Goal: Find specific page/section: Find specific page/section

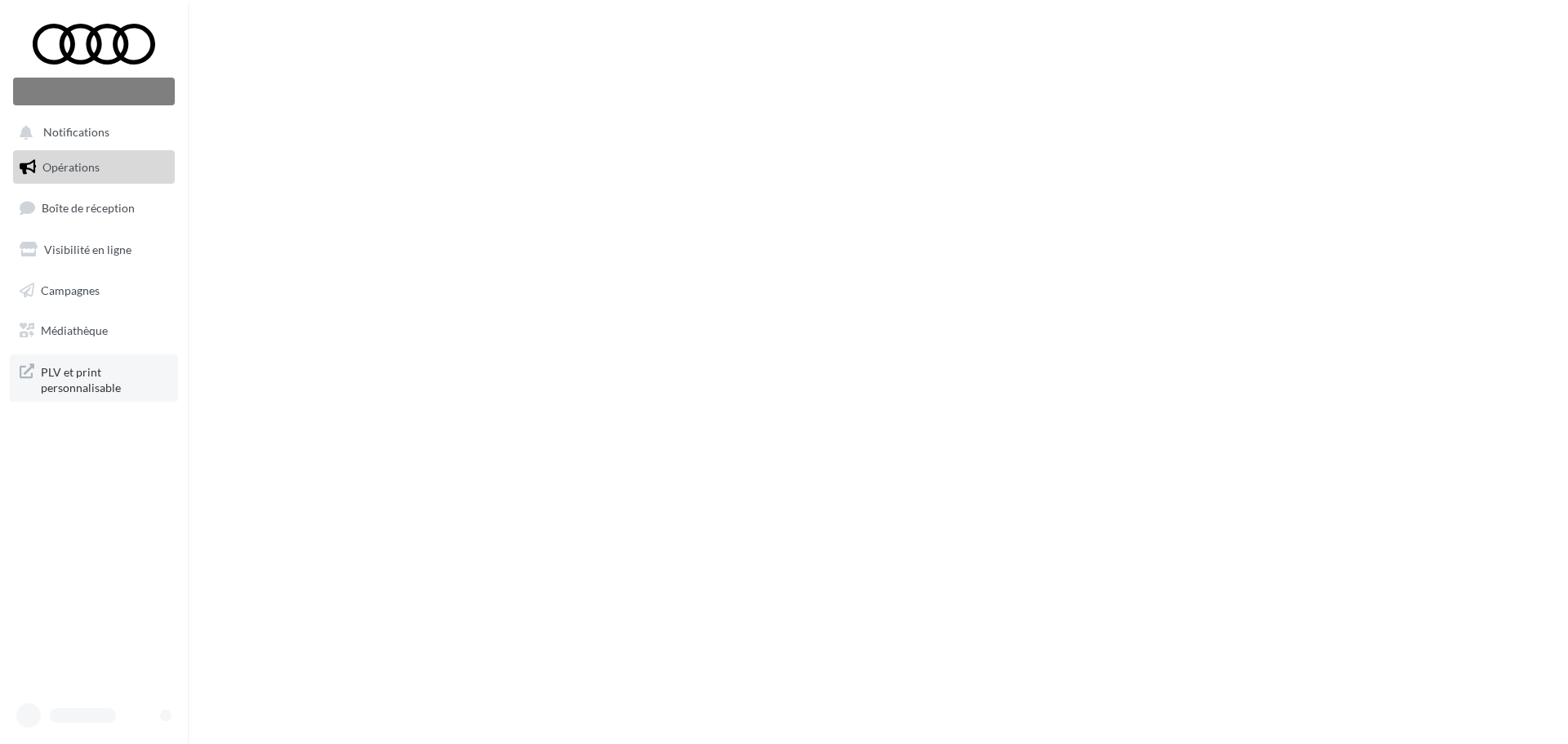
click at [97, 378] on span "PLV et print personnalisable" at bounding box center [105, 379] width 127 height 36
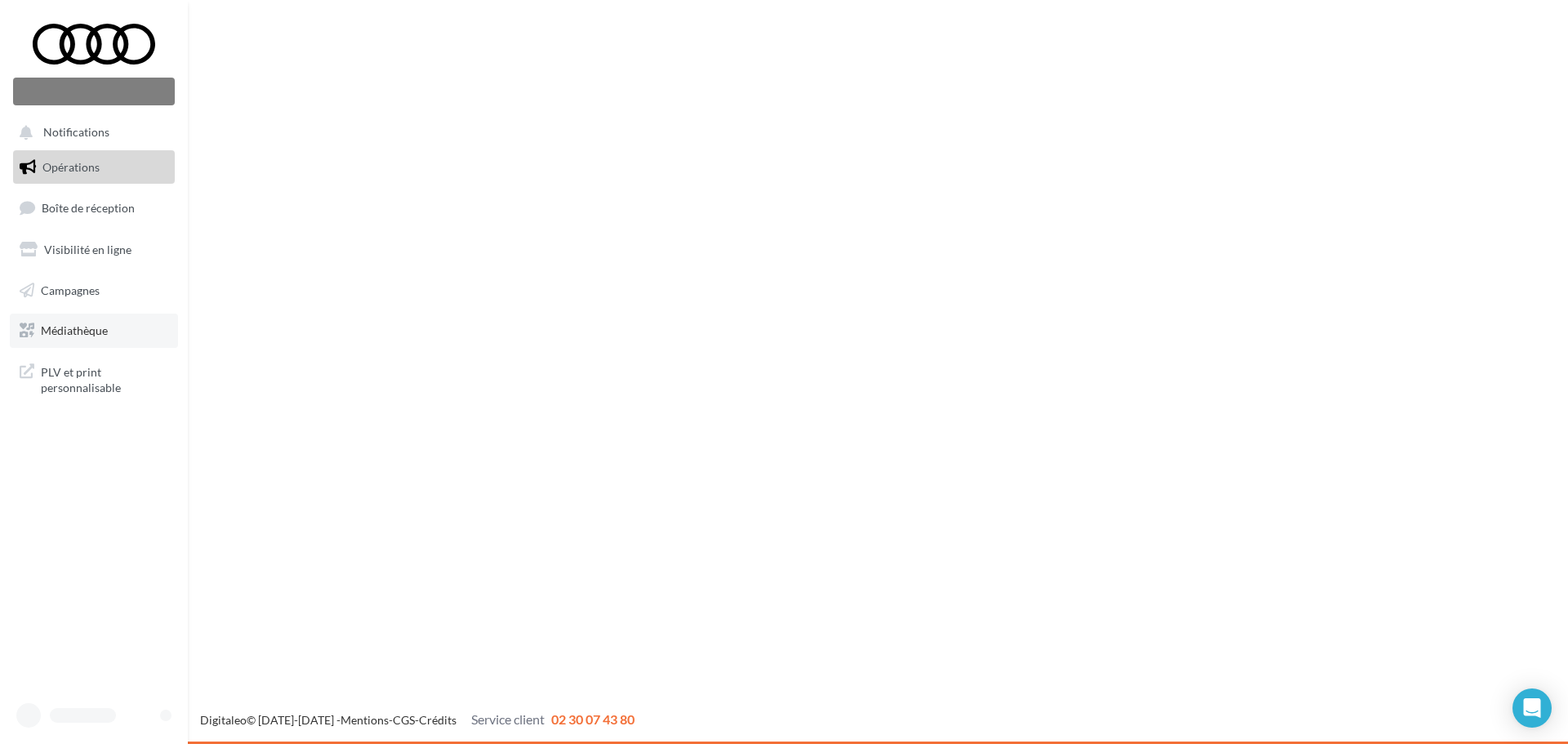
click at [119, 334] on link "Médiathèque" at bounding box center [94, 330] width 168 height 35
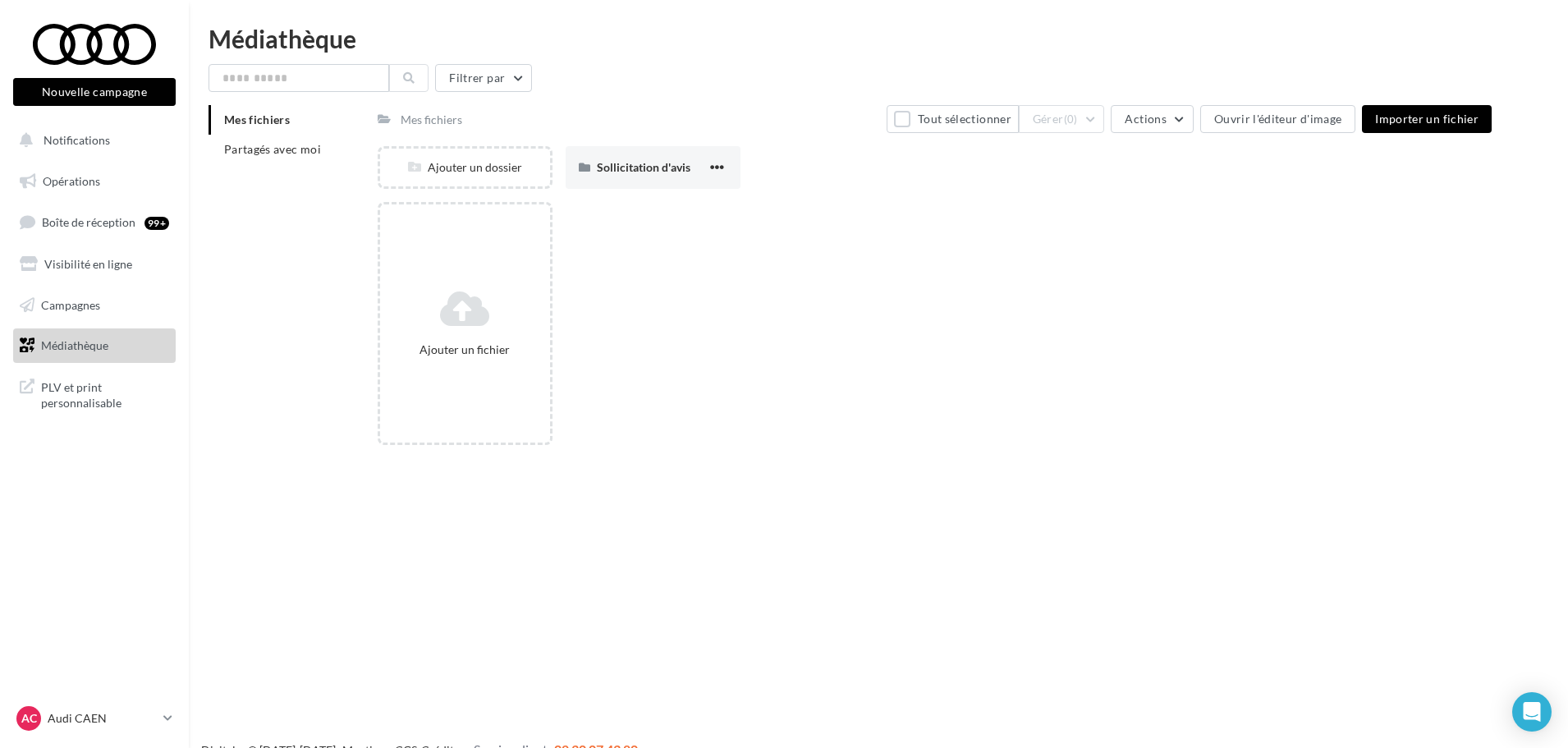
click at [282, 171] on div "Mes fichiers Partagés avec moi" at bounding box center [293, 141] width 169 height 72
click at [284, 158] on li "Partagés avec moi" at bounding box center [287, 149] width 156 height 29
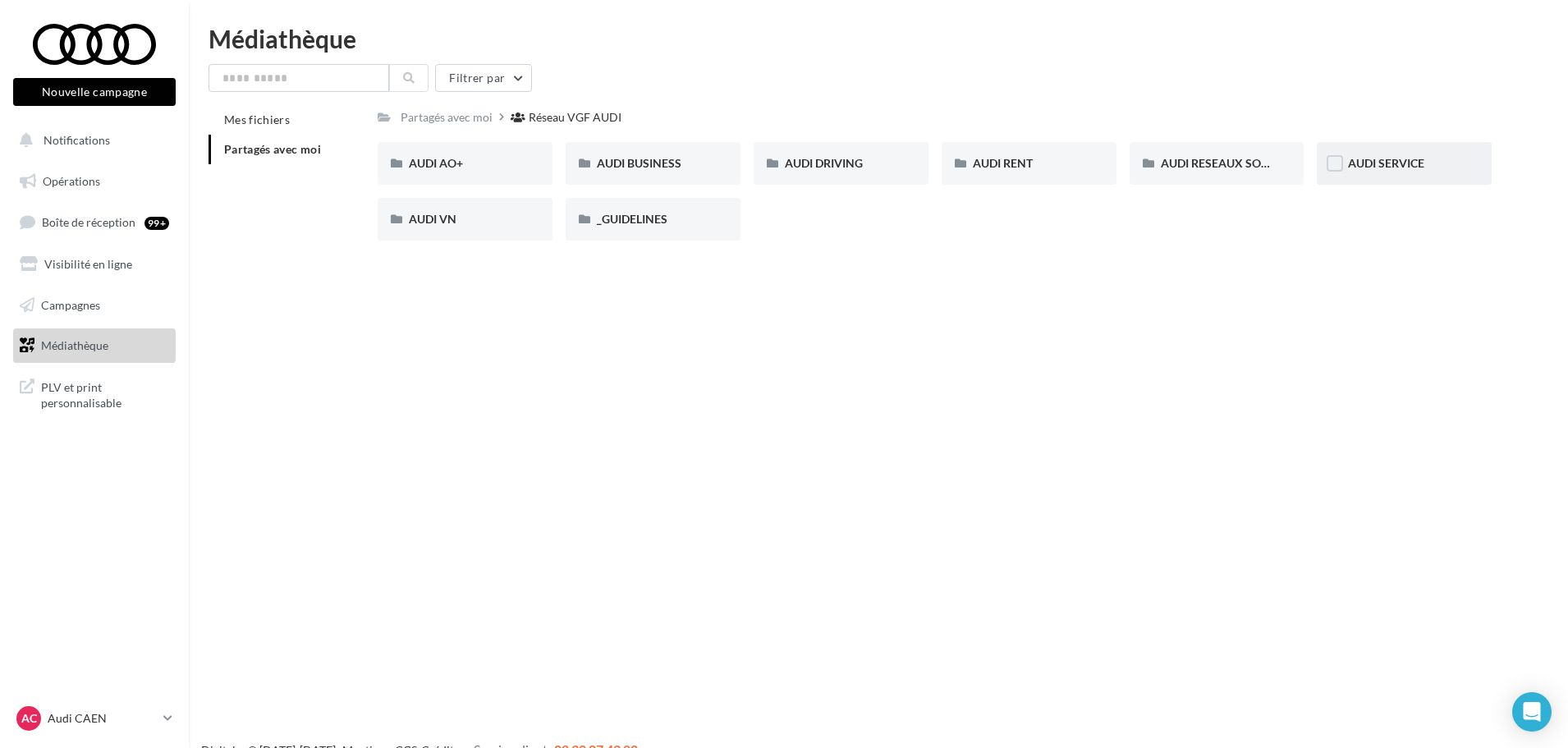
click at [1407, 152] on div "AUDI SERVICE" at bounding box center [1404, 163] width 175 height 42
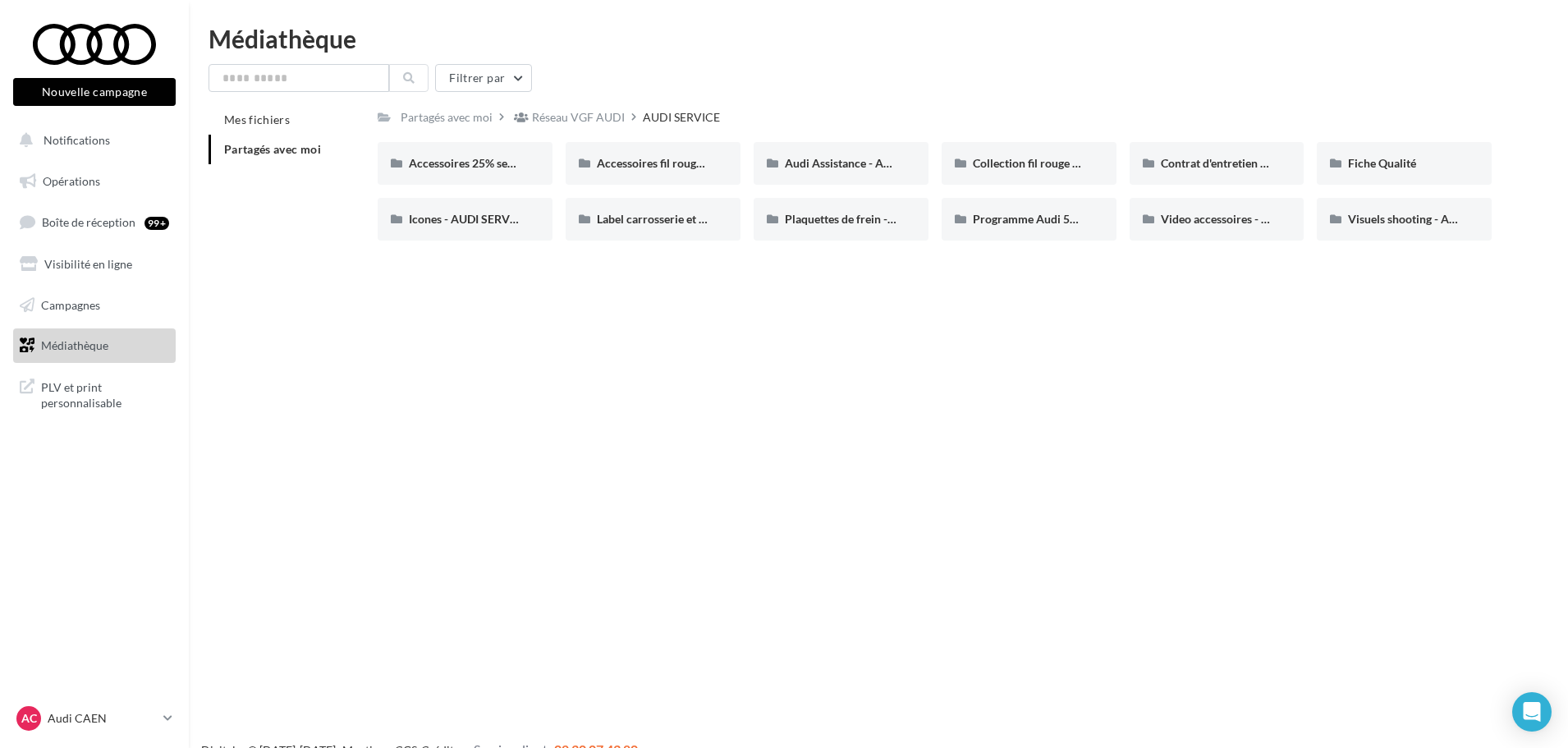
click at [309, 146] on span "Partagés avec moi" at bounding box center [272, 149] width 97 height 14
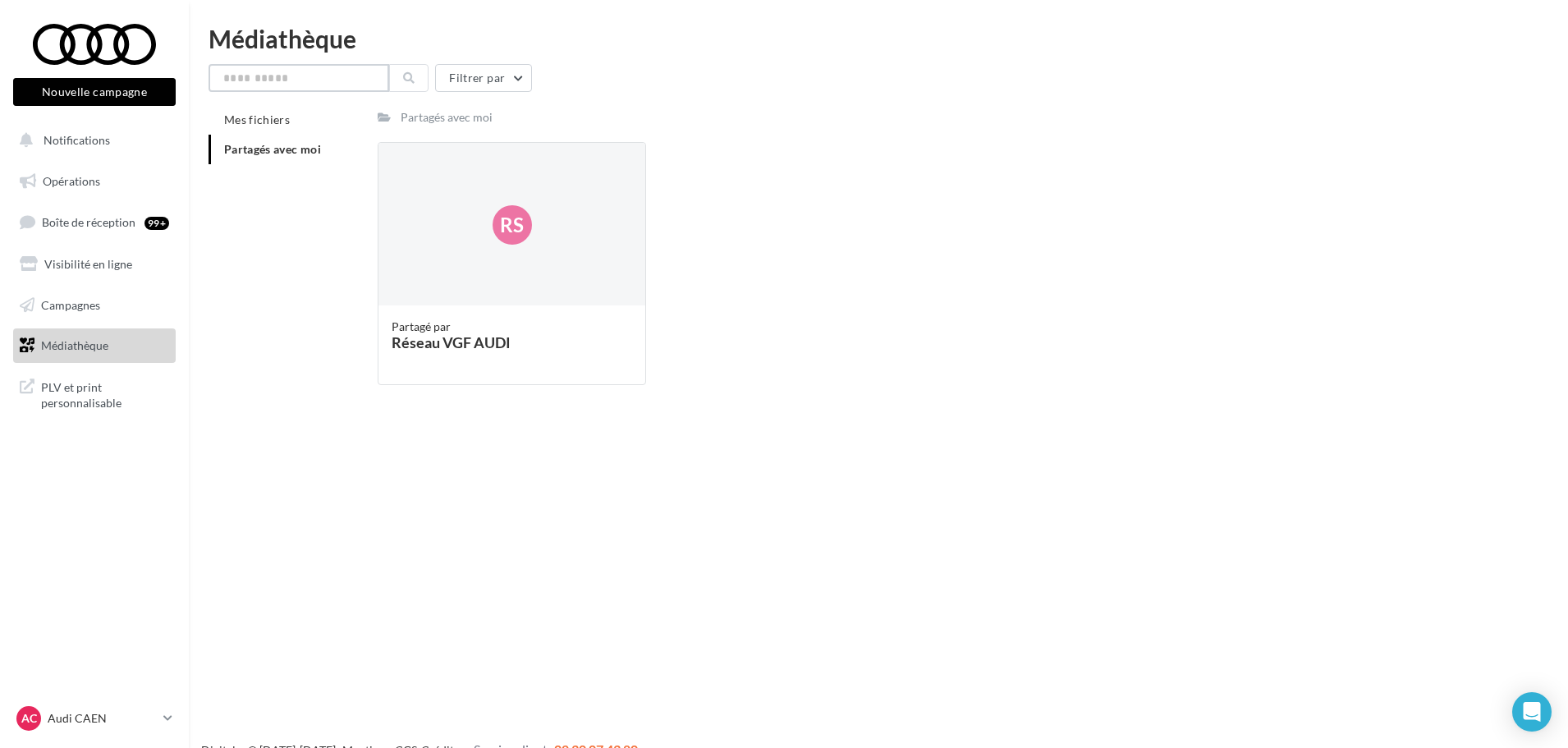
click at [322, 75] on input "text" at bounding box center [299, 78] width 181 height 28
click at [451, 243] on div "Rs" at bounding box center [512, 225] width 267 height 165
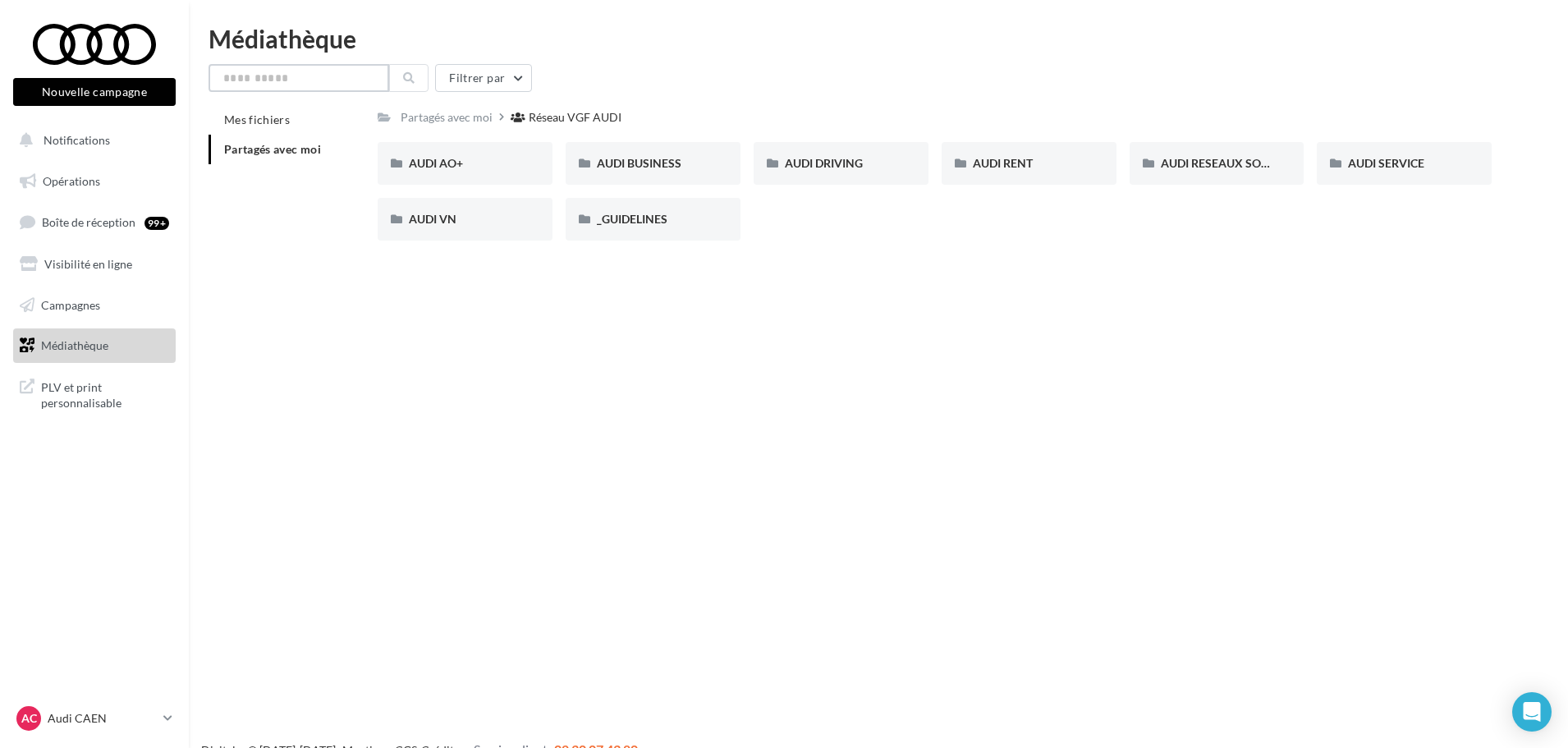
click at [338, 88] on input "text" at bounding box center [299, 78] width 181 height 28
type input "*"
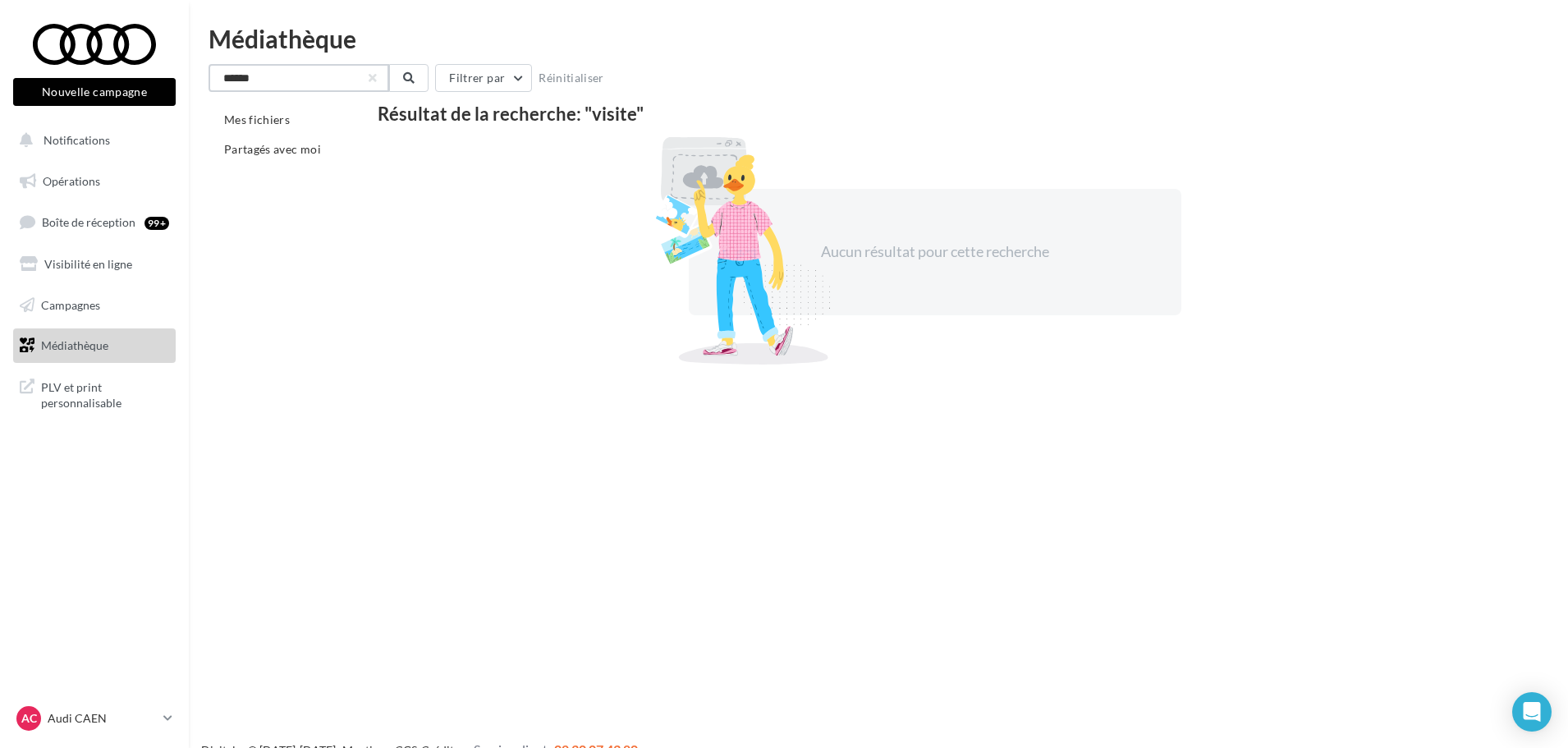
type input "******"
click at [290, 169] on div "Mes fichiers Partagés avec moi" at bounding box center [293, 141] width 169 height 72
click at [286, 156] on li "Partagés avec moi" at bounding box center [287, 149] width 156 height 29
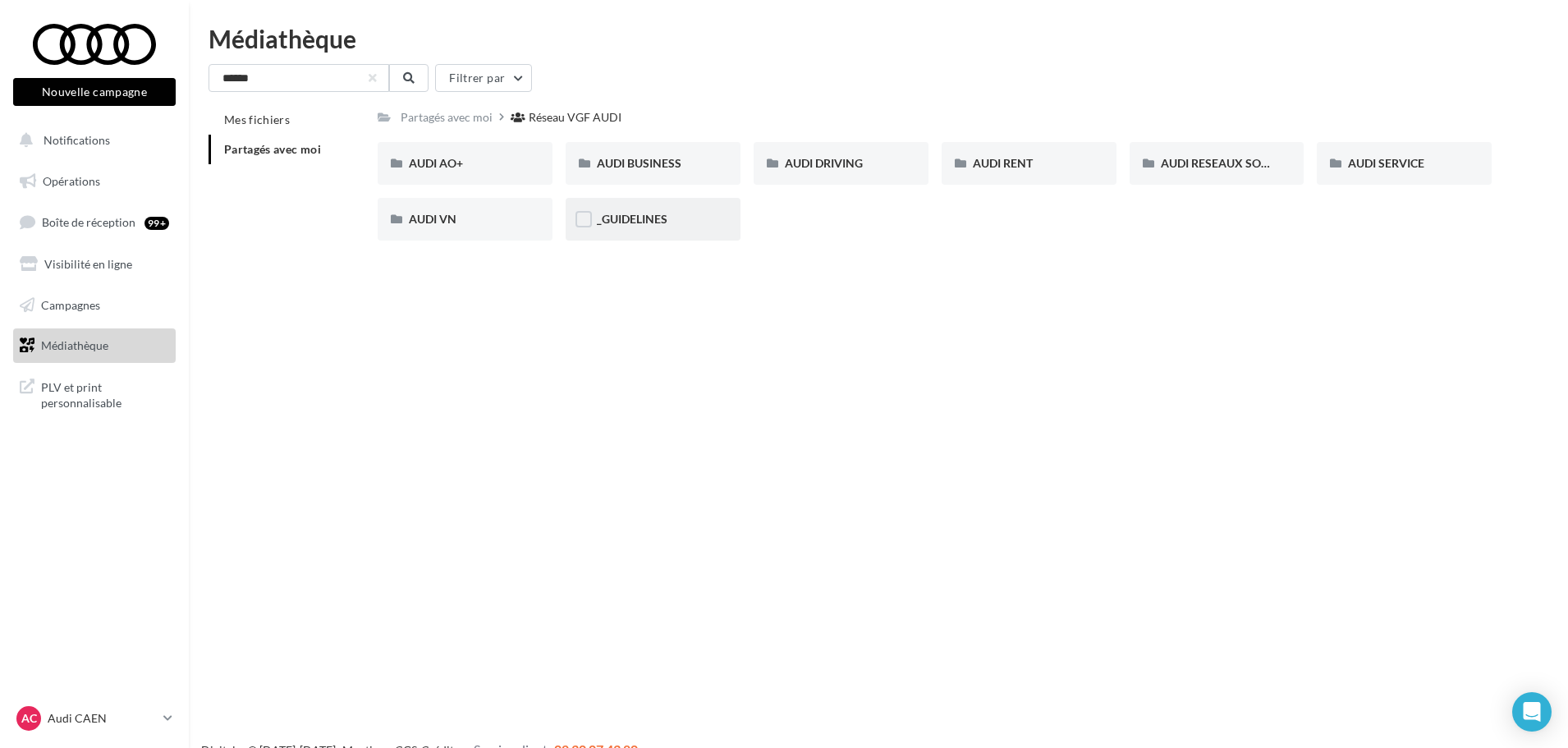
click at [656, 221] on span "_GUIDELINES" at bounding box center [631, 218] width 71 height 14
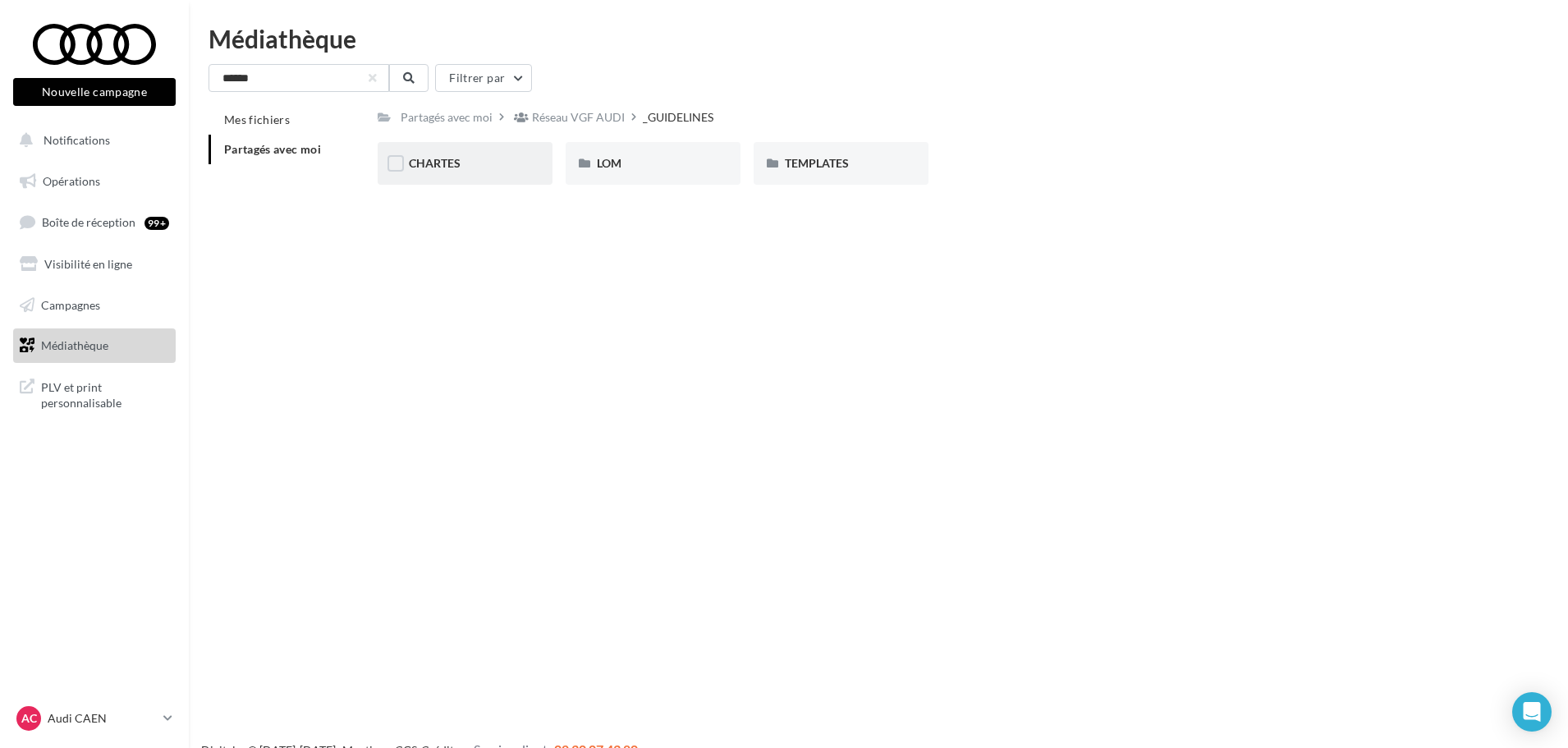
click at [476, 164] on div "CHARTES" at bounding box center [466, 163] width 113 height 16
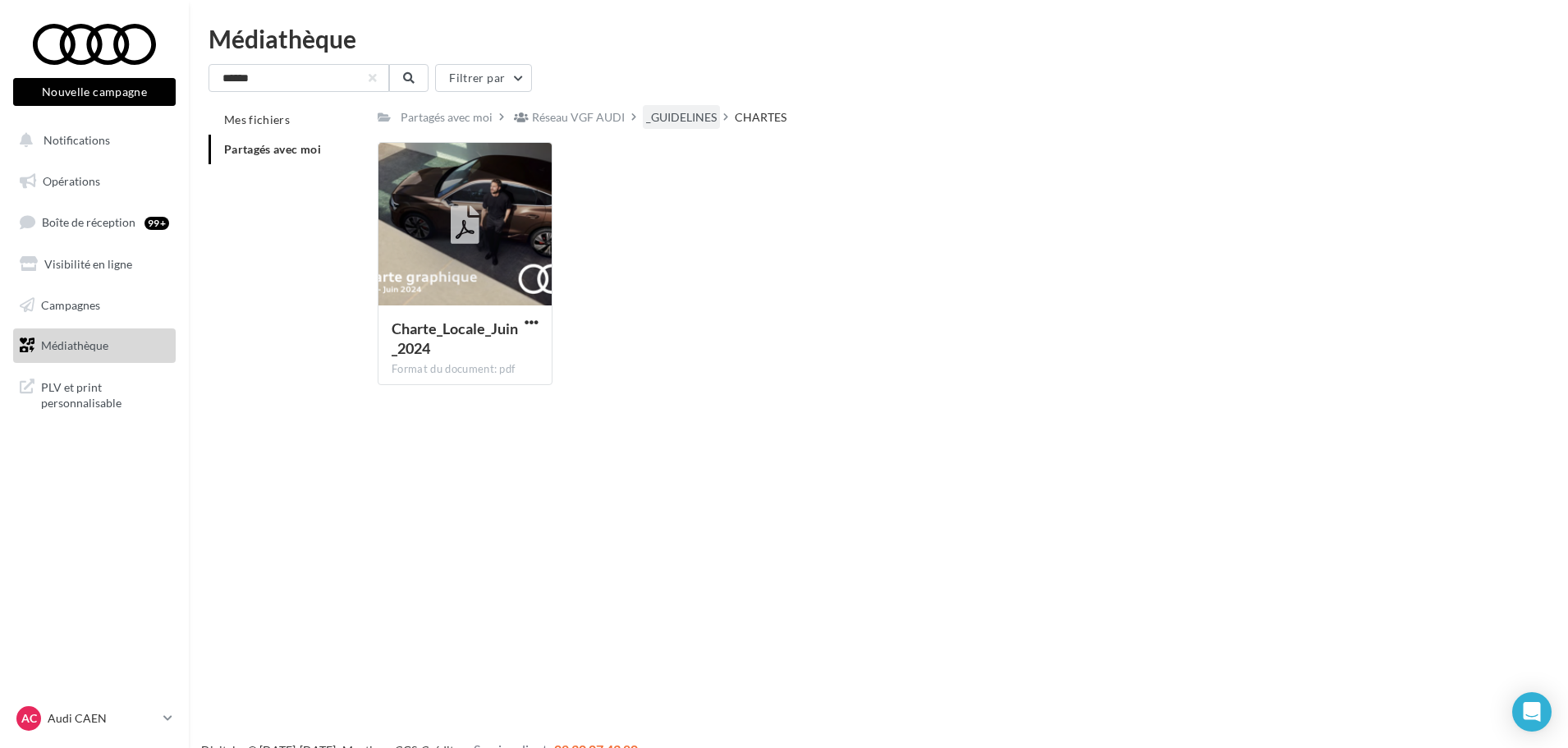
click at [692, 118] on div "_GUIDELINES" at bounding box center [681, 117] width 71 height 16
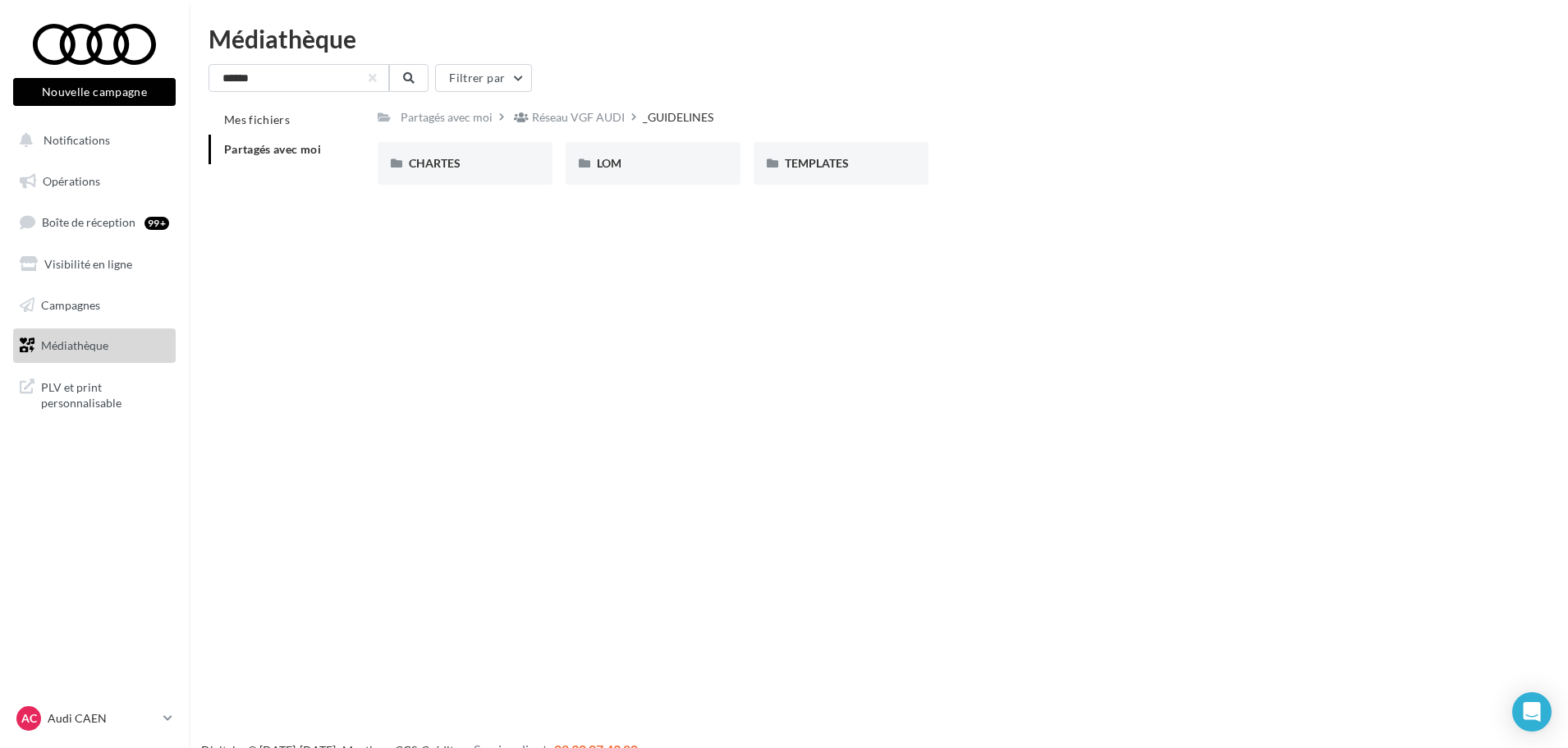
click at [616, 132] on div "Partagés avec moi Réseau VGF AUDI _GUIDELINES Rs Partagé par Réseau VGF AUDI CH…" at bounding box center [934, 151] width 1114 height 93
click at [825, 152] on div "TEMPLATES" at bounding box center [841, 163] width 175 height 42
click at [668, 120] on div "_GUIDELINES" at bounding box center [681, 117] width 71 height 16
click at [661, 161] on div "LOM" at bounding box center [653, 163] width 113 height 16
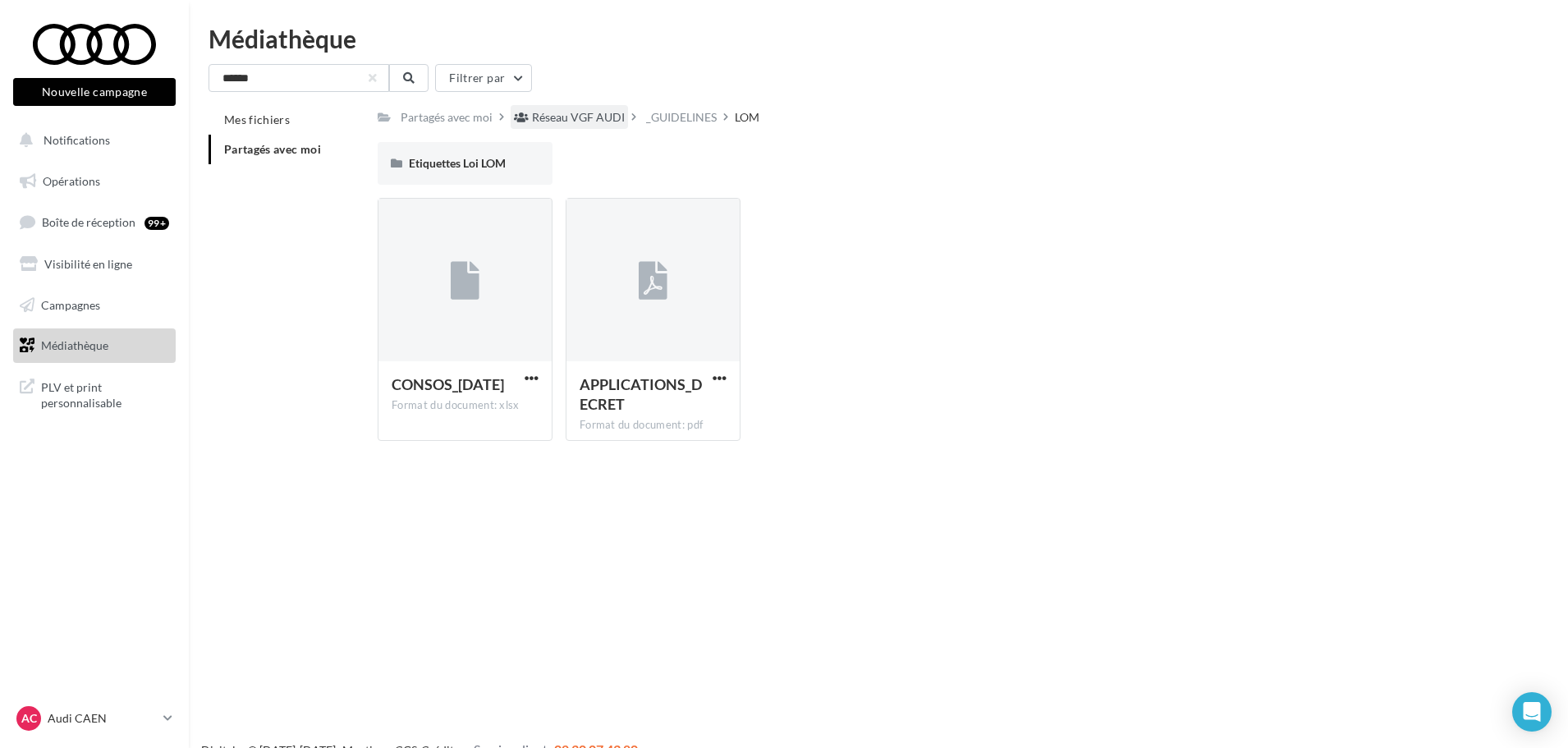
click at [594, 115] on div "Réseau VGF AUDI" at bounding box center [578, 117] width 93 height 16
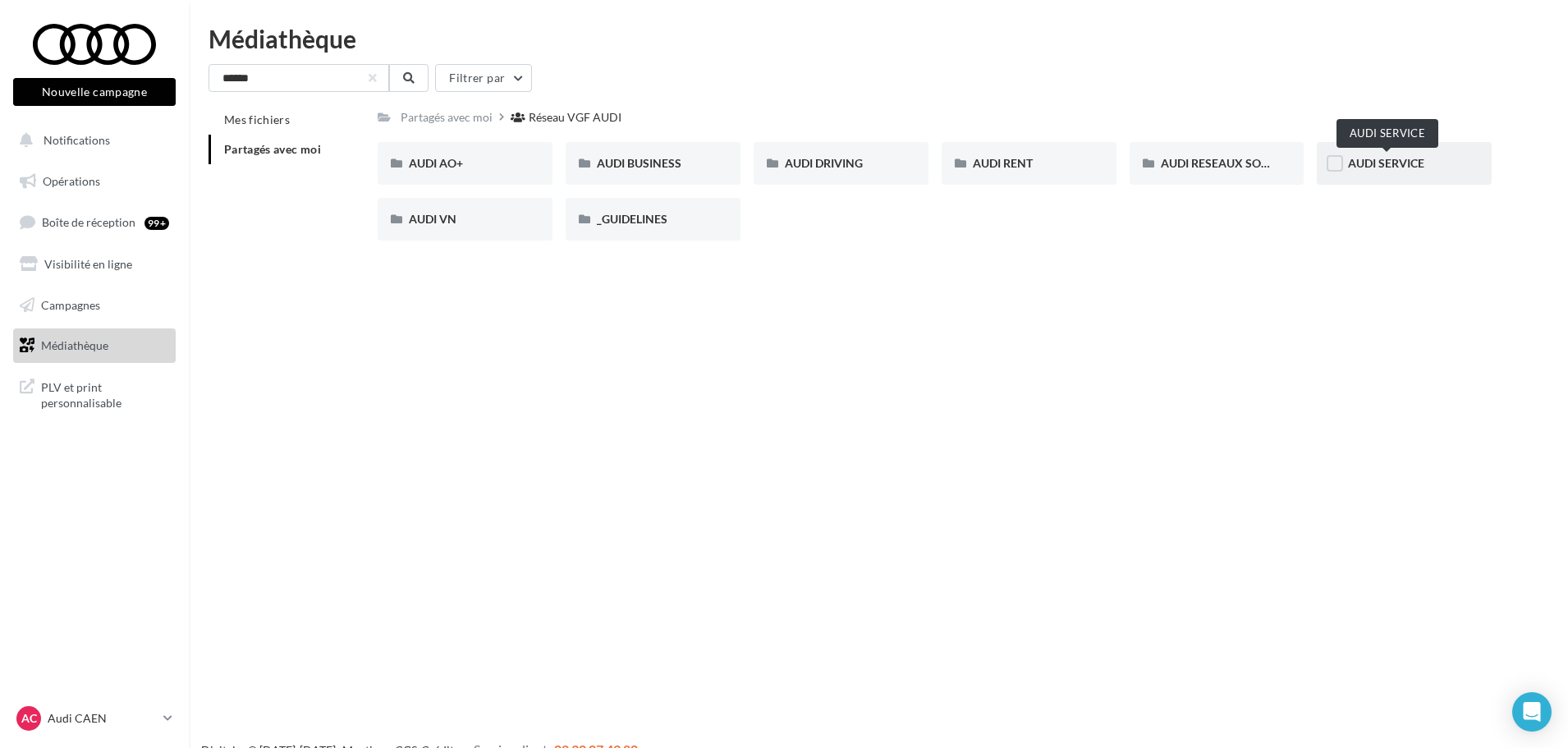
click at [1405, 163] on span "AUDI SERVICE" at bounding box center [1386, 163] width 76 height 14
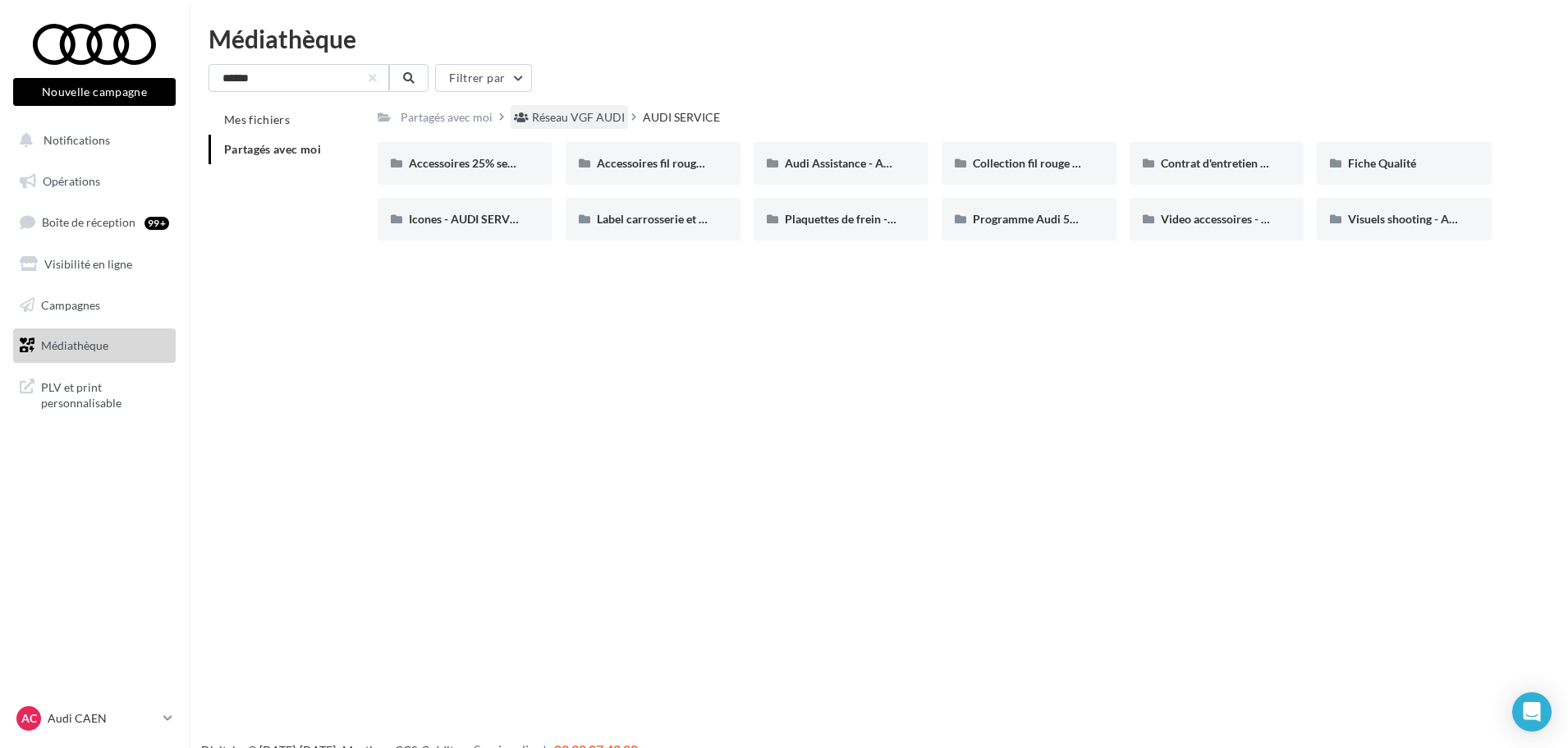
click at [581, 115] on div "Réseau VGF AUDI" at bounding box center [578, 117] width 93 height 16
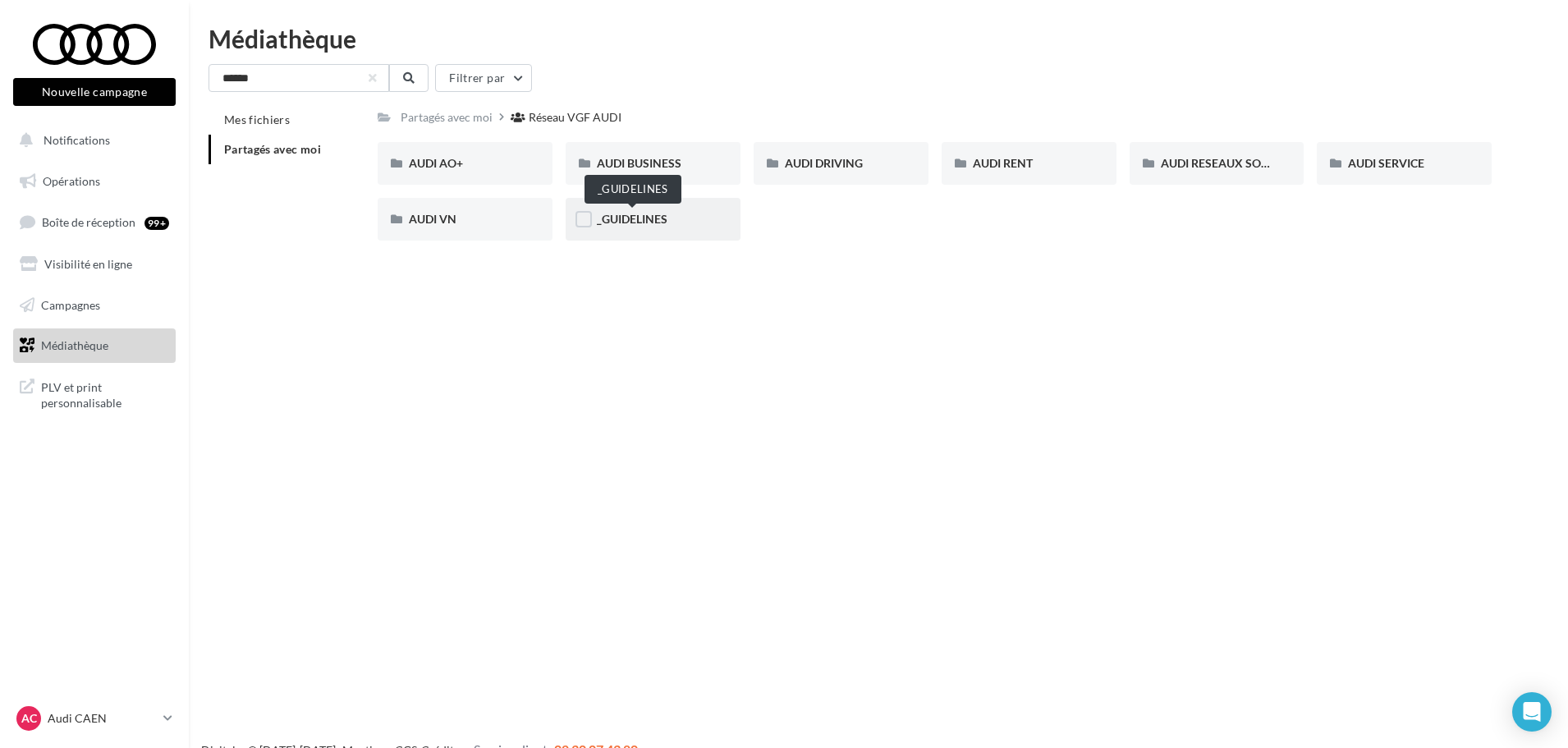
click at [622, 217] on span "_GUIDELINES" at bounding box center [631, 218] width 71 height 14
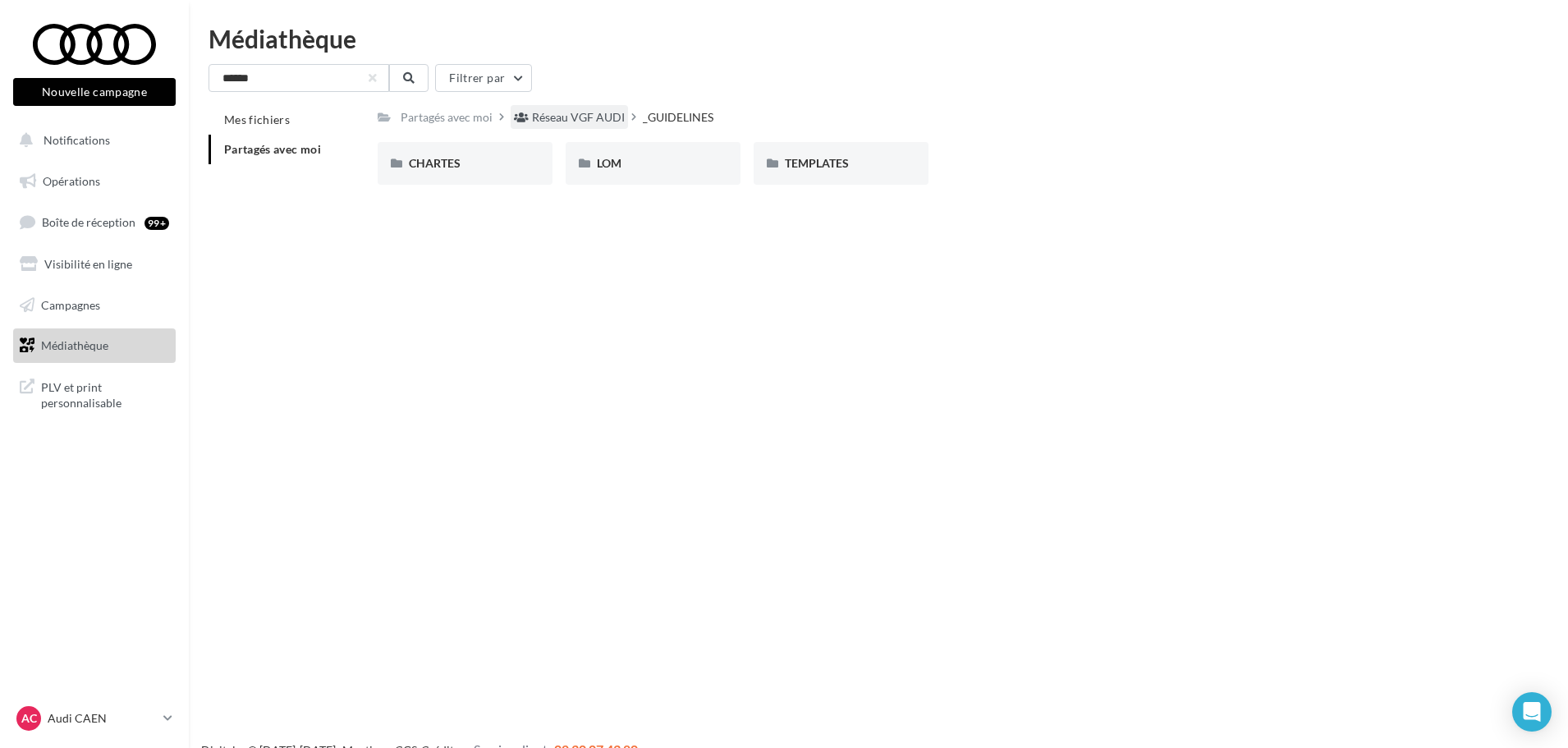
click at [580, 120] on div "Réseau VGF AUDI" at bounding box center [578, 117] width 93 height 16
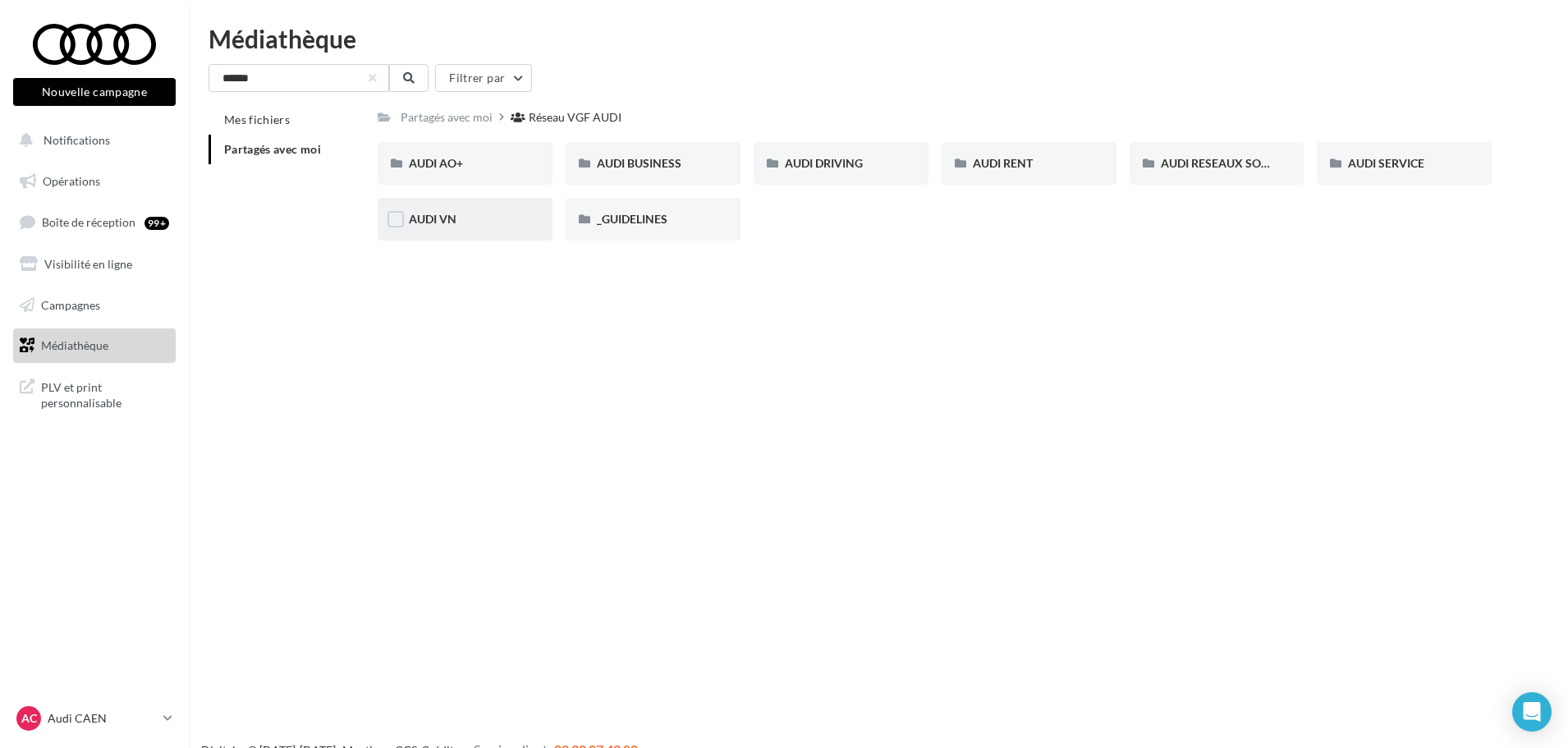
click at [471, 216] on div "AUDI VN" at bounding box center [466, 218] width 113 height 16
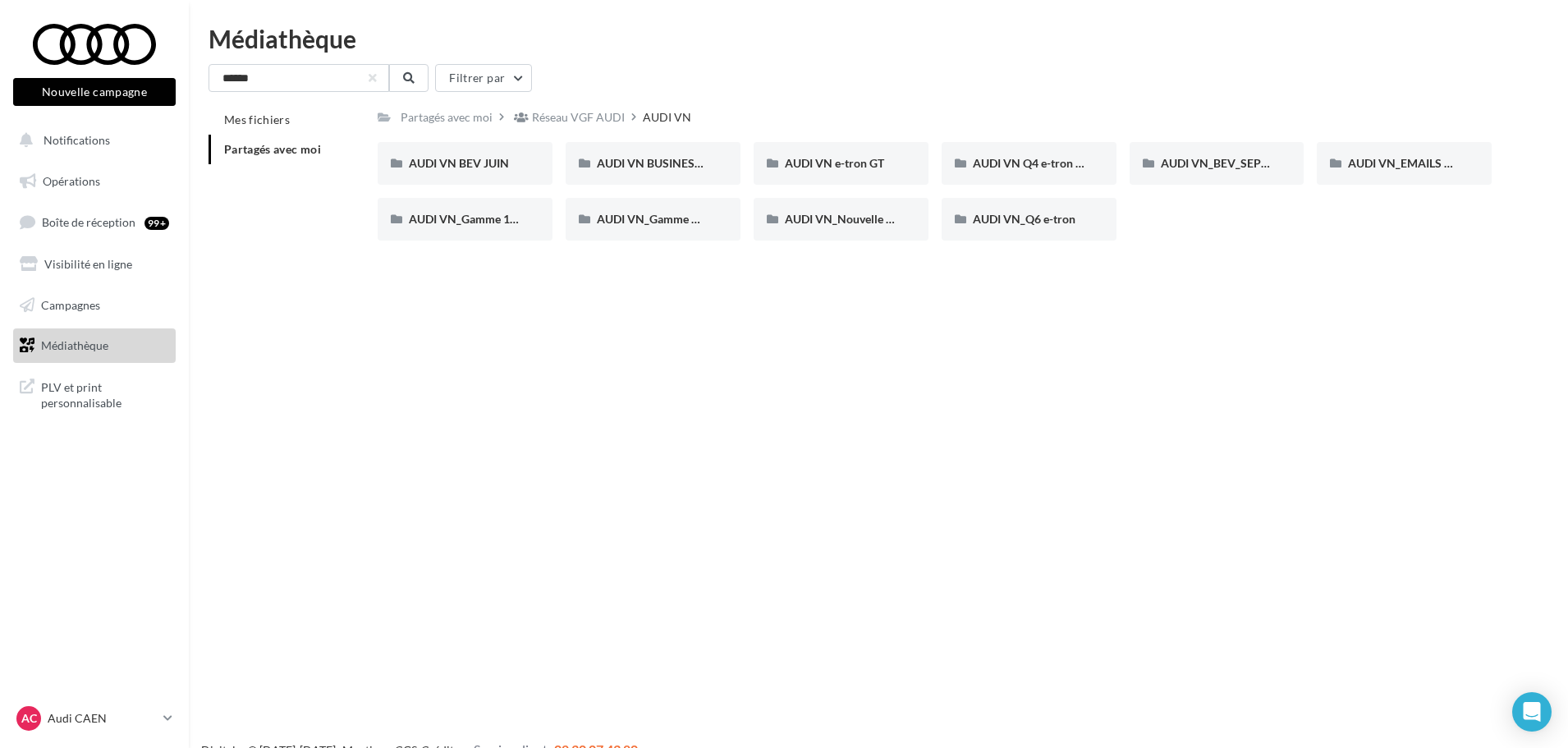
click at [549, 99] on div "****** Filtrer par Mes fichiers Partagés avec moi Partagés avec moi Réseau VGF …" at bounding box center [879, 159] width 1339 height 190
click at [550, 108] on div "Réseau VGF AUDI" at bounding box center [569, 117] width 118 height 24
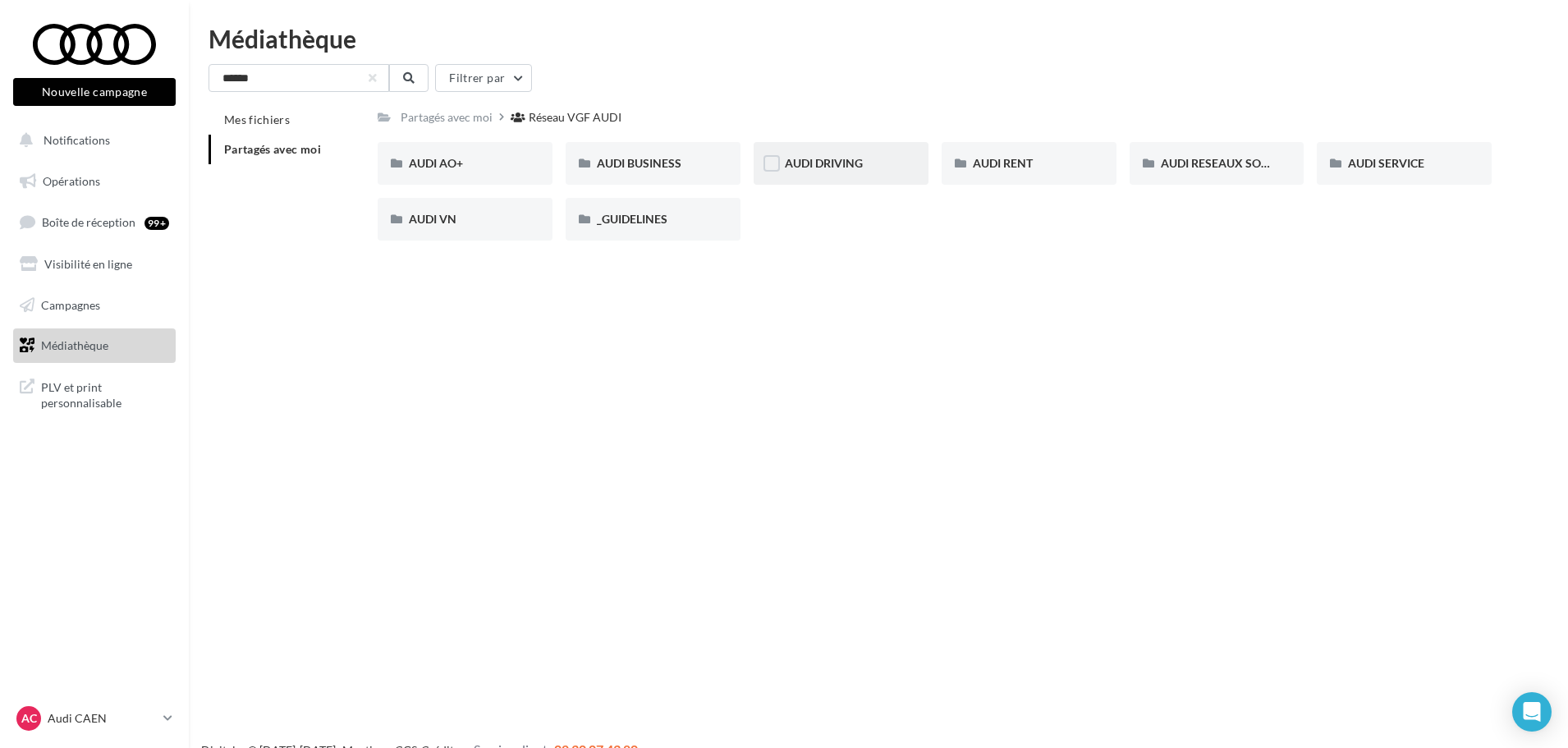
click at [905, 159] on div "AUDI DRIVING" at bounding box center [841, 163] width 175 height 42
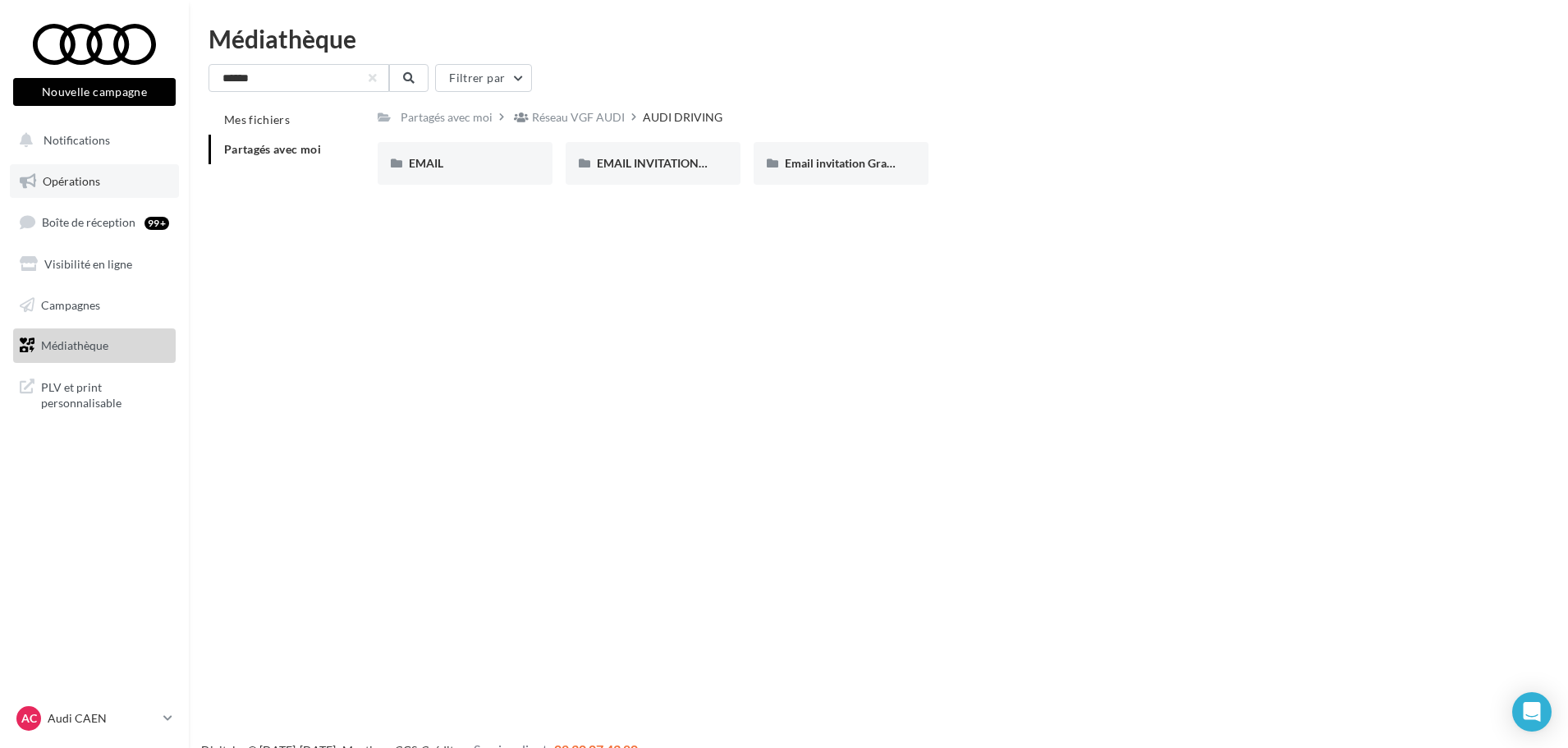
click at [76, 174] on span "Opérations" at bounding box center [71, 181] width 57 height 14
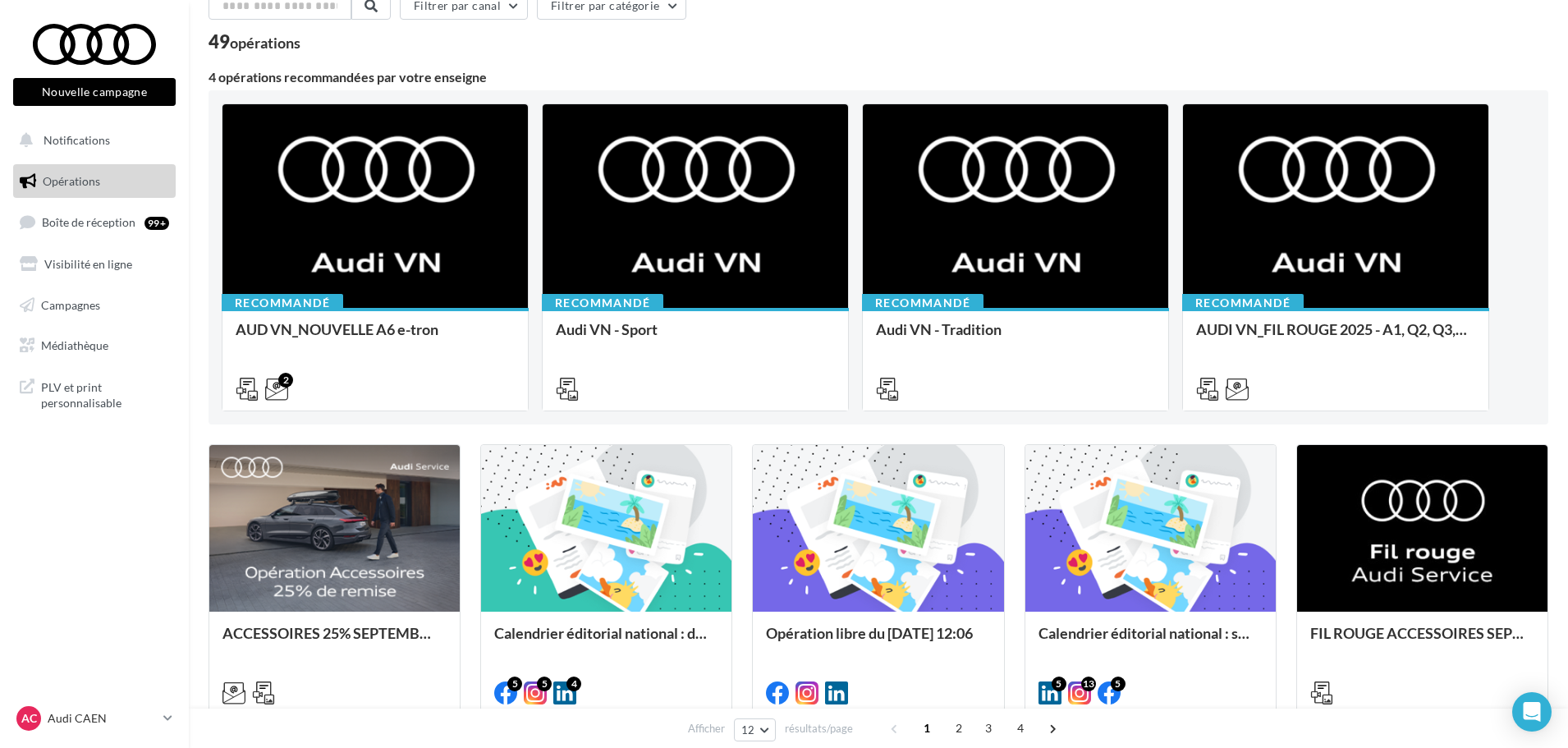
scroll to position [82, 0]
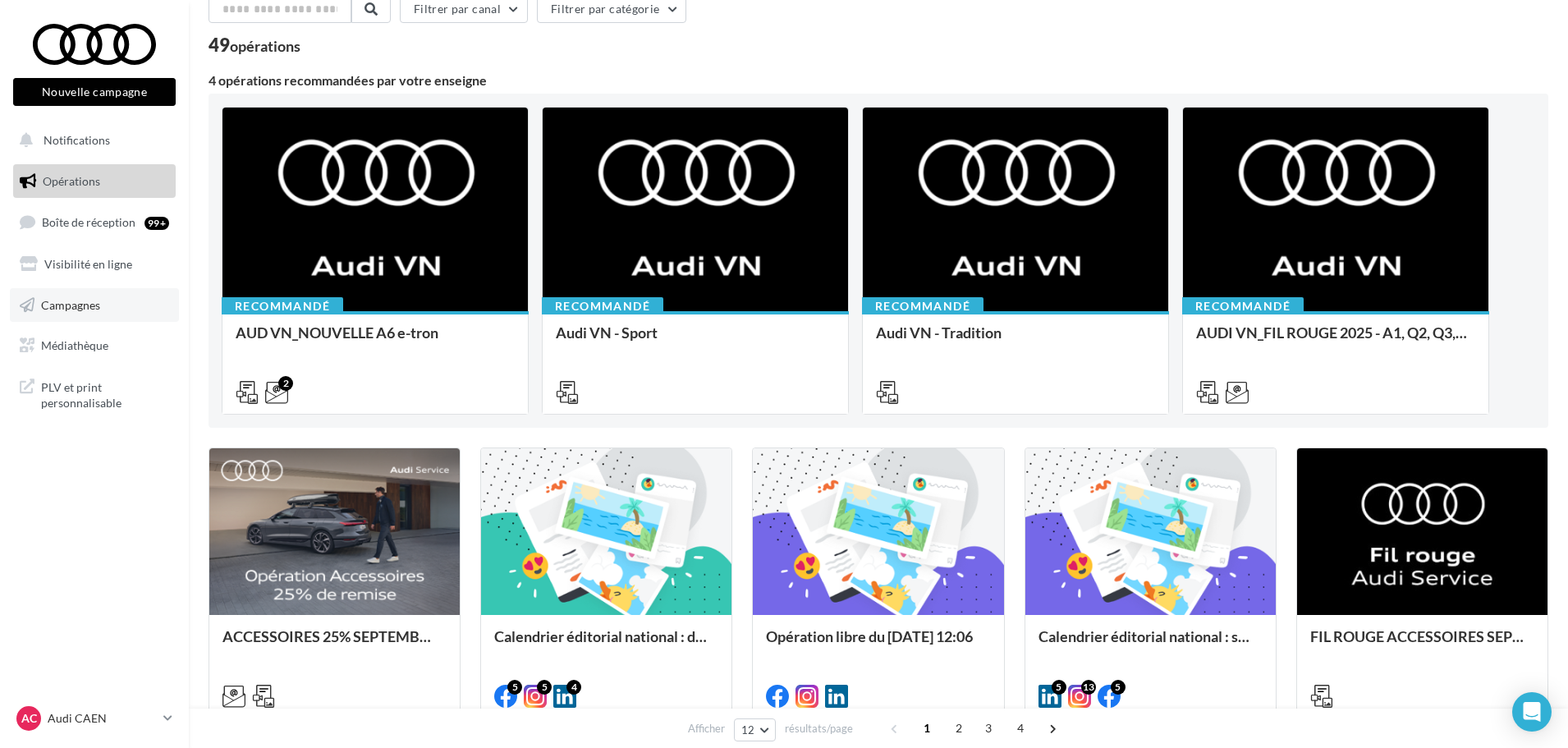
click at [151, 299] on link "Campagnes" at bounding box center [94, 305] width 169 height 35
